Goal: Find specific page/section: Find specific page/section

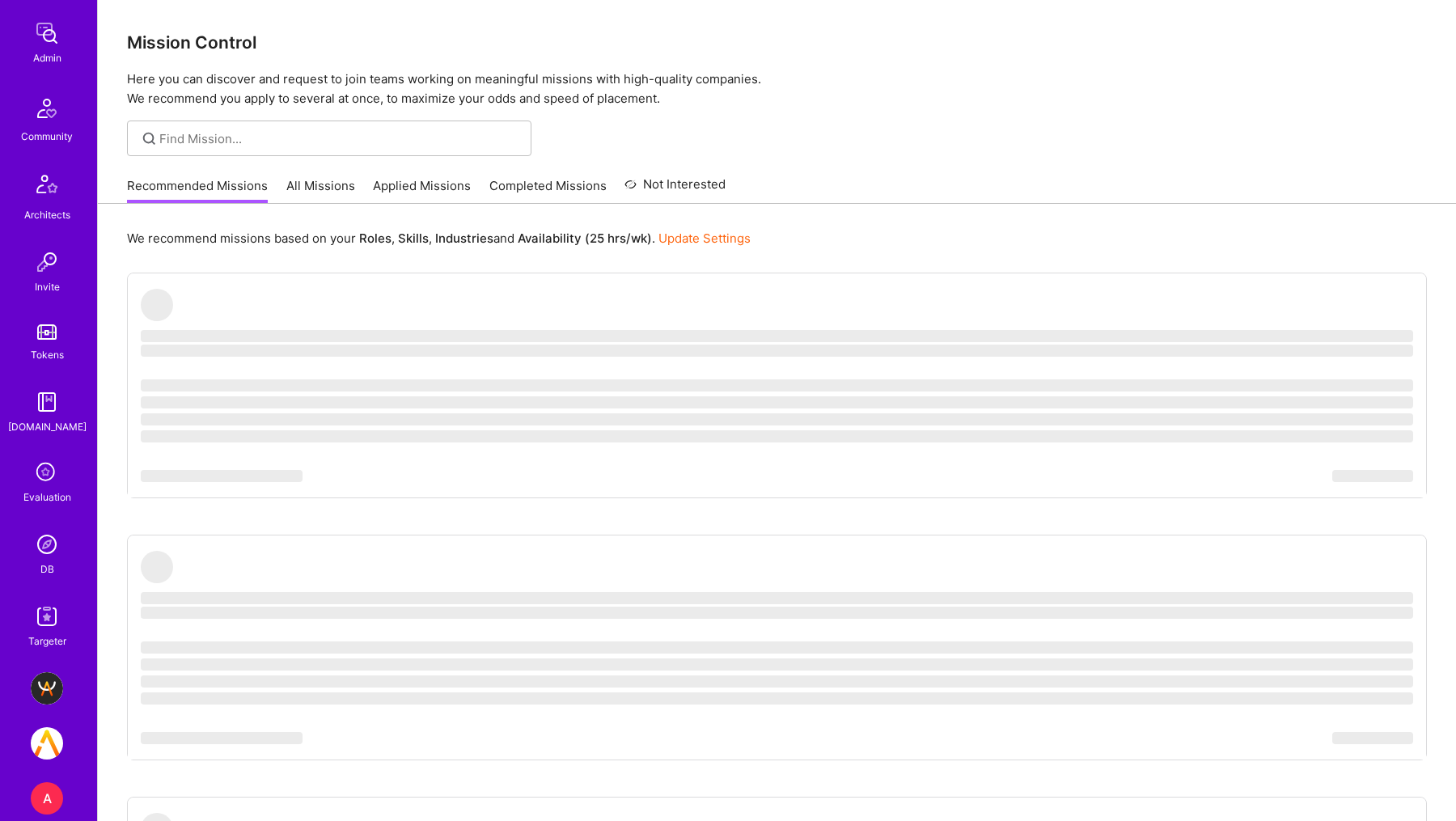
scroll to position [300, 0]
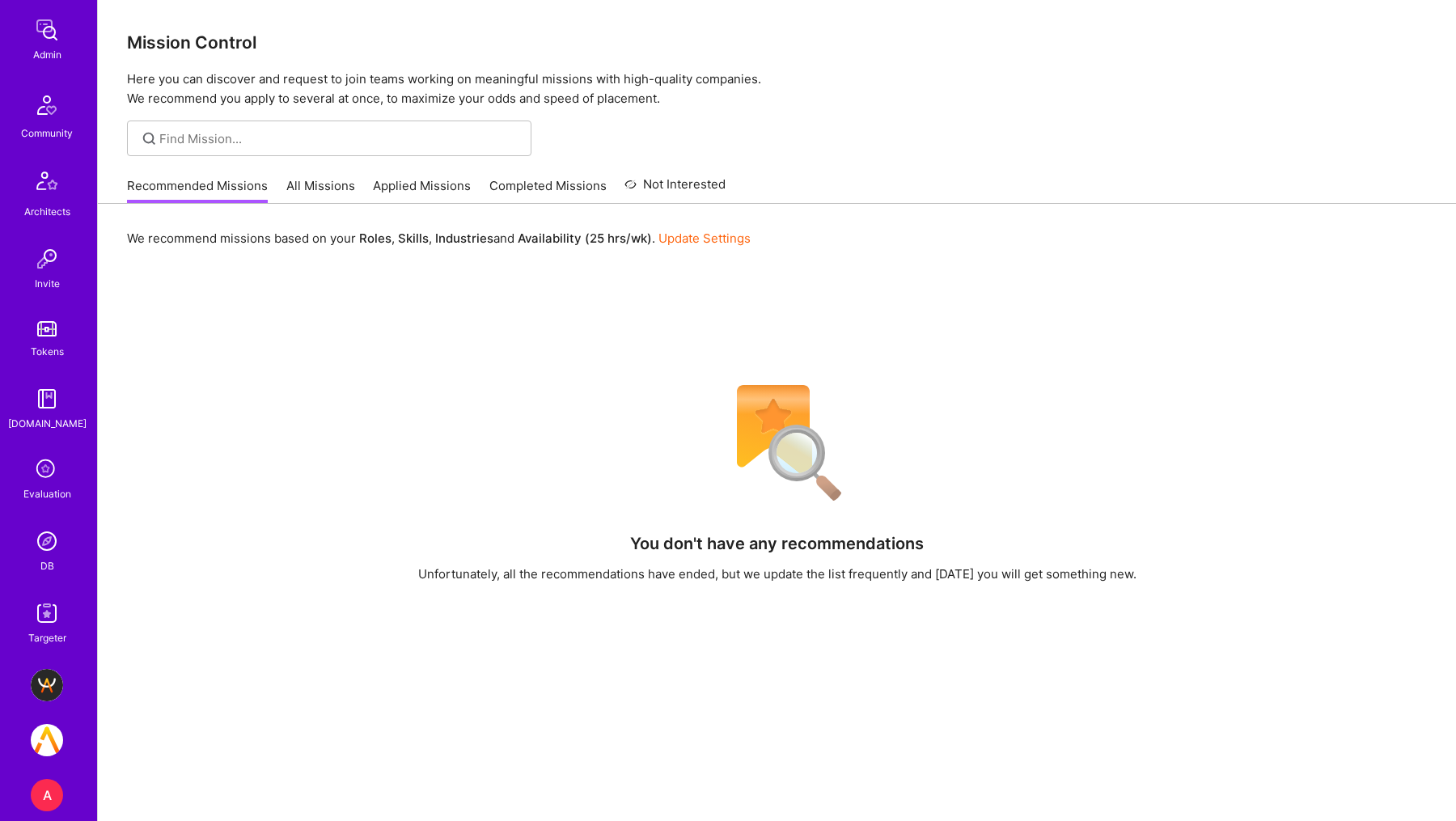
click at [45, 545] on img at bounding box center [46, 540] width 32 height 32
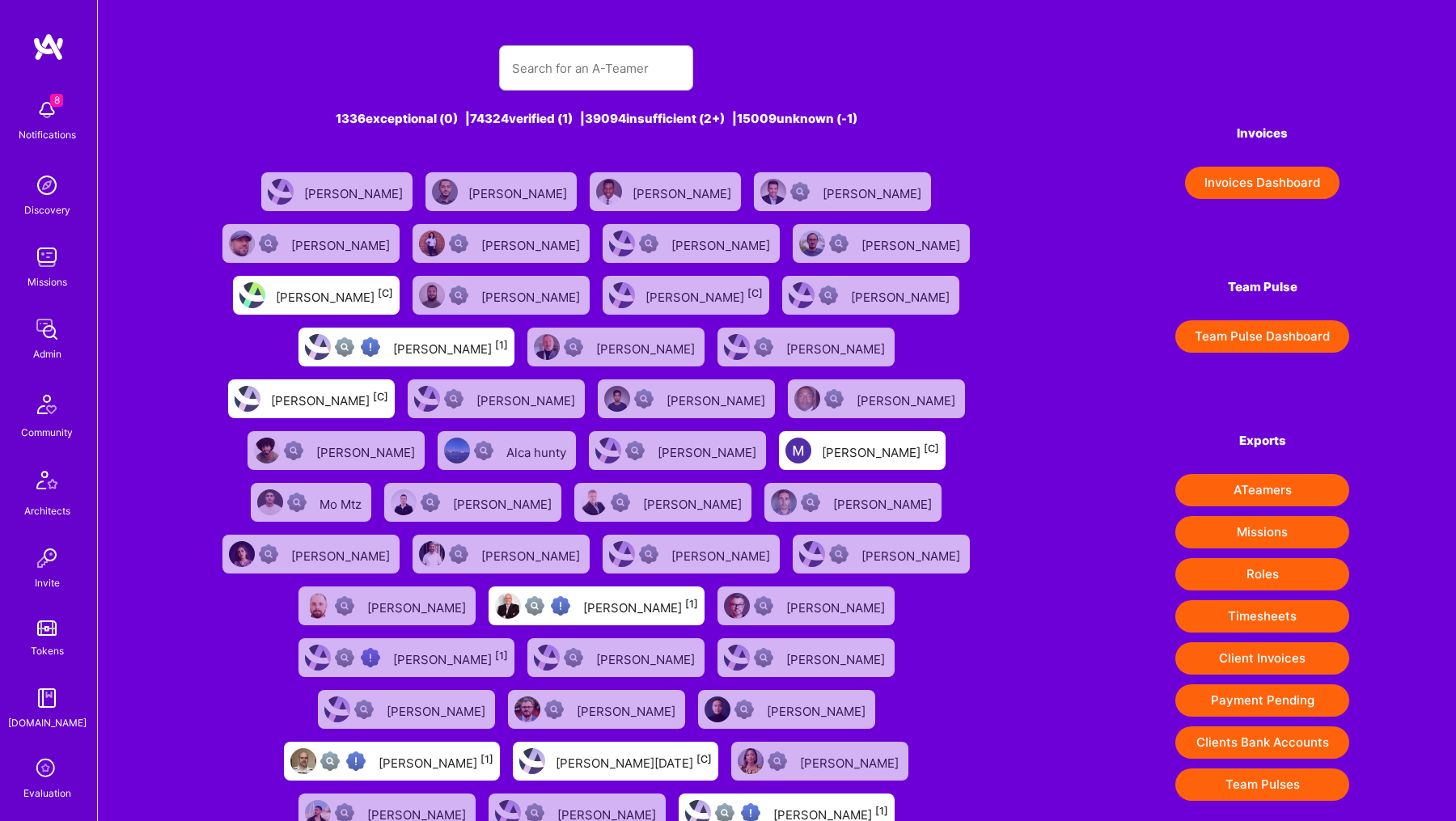
click at [1264, 531] on button "Missions" at bounding box center [1261, 531] width 174 height 32
